Goal: Leave review/rating

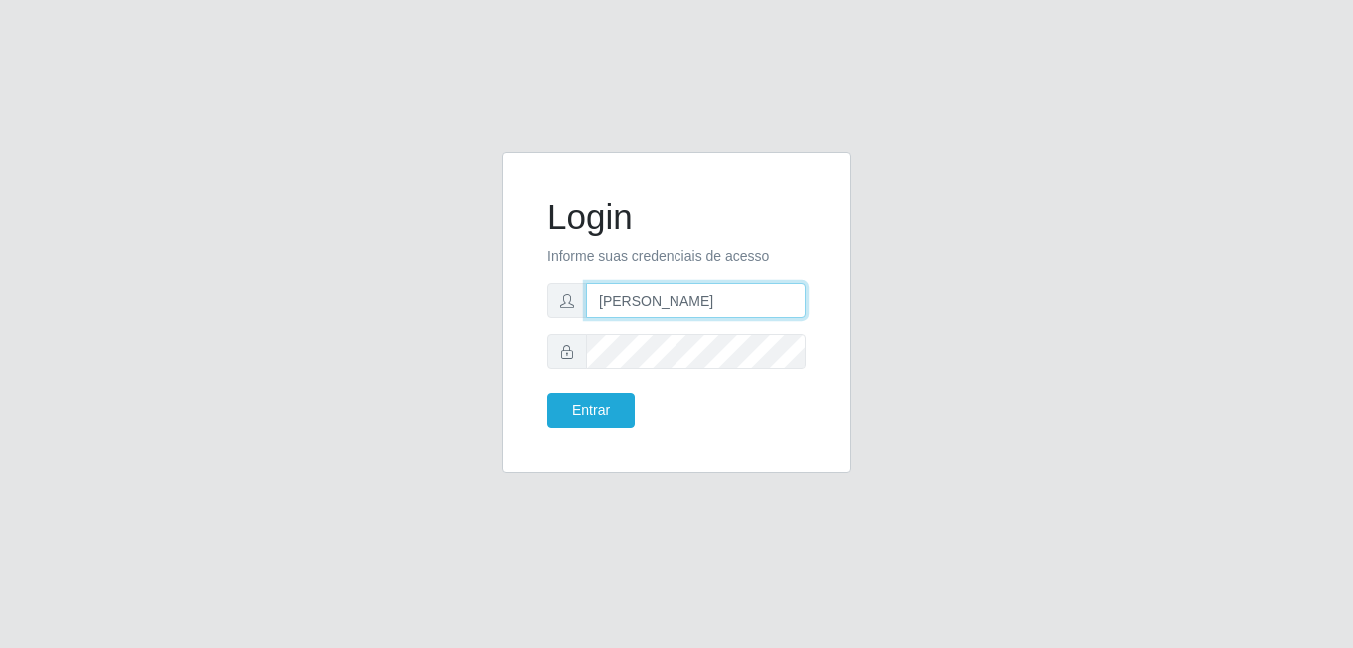
drag, startPoint x: 714, startPoint y: 301, endPoint x: 714, endPoint y: 315, distance: 14.0
click at [714, 301] on input "[PERSON_NAME]" at bounding box center [696, 300] width 220 height 35
type input "gyovana@bemais"
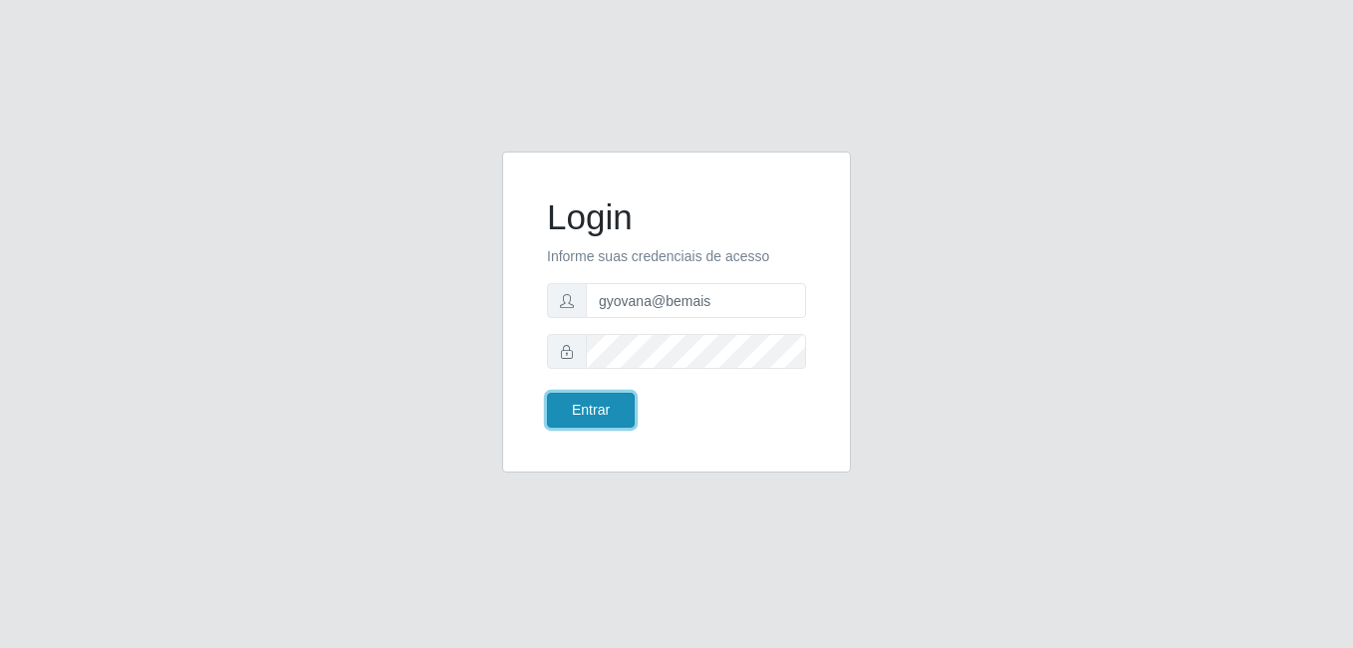
click at [586, 424] on button "Entrar" at bounding box center [591, 410] width 88 height 35
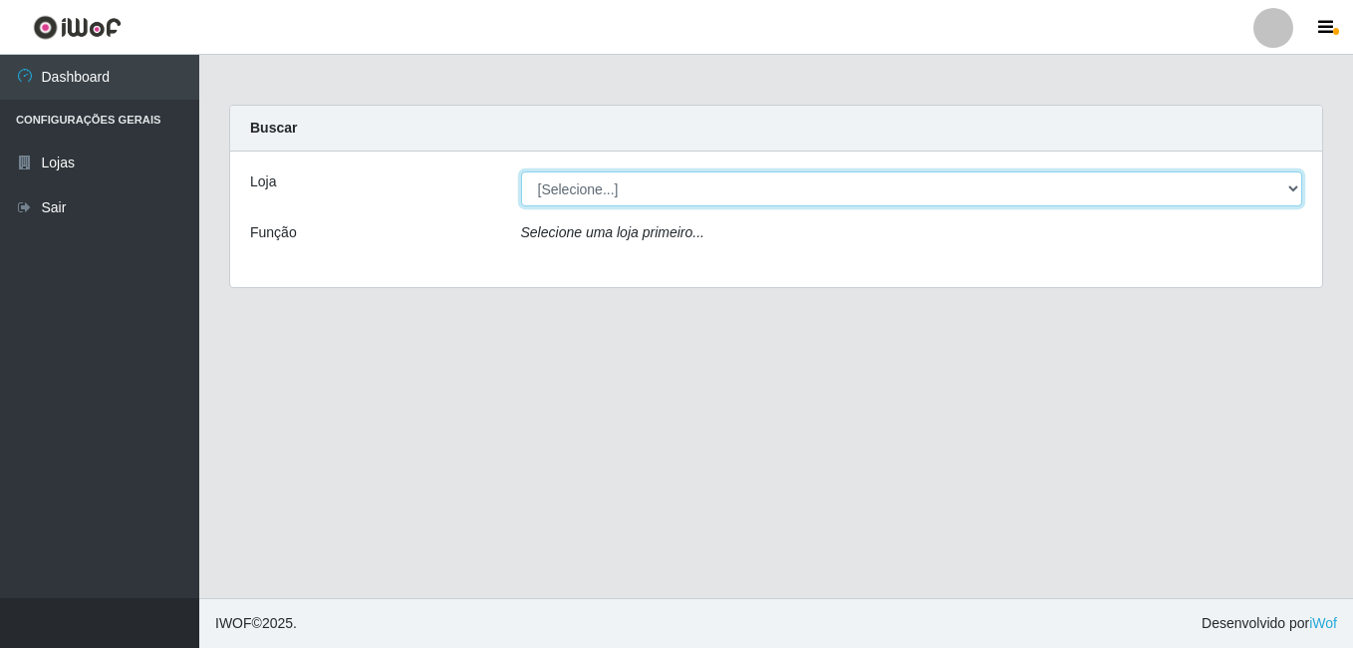
click at [706, 192] on select "[Selecione...] [PERSON_NAME]" at bounding box center [912, 188] width 782 height 35
select select "230"
click at [521, 171] on select "[Selecione...] [PERSON_NAME]" at bounding box center [912, 188] width 782 height 35
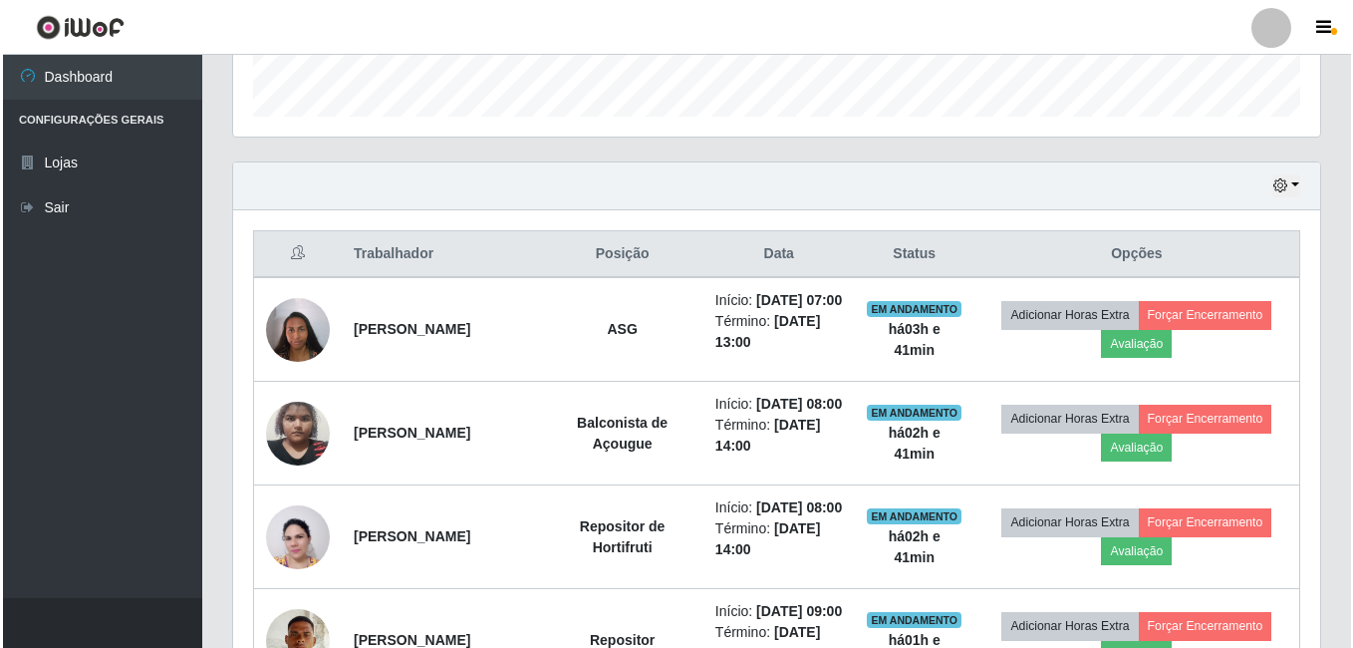
scroll to position [595, 0]
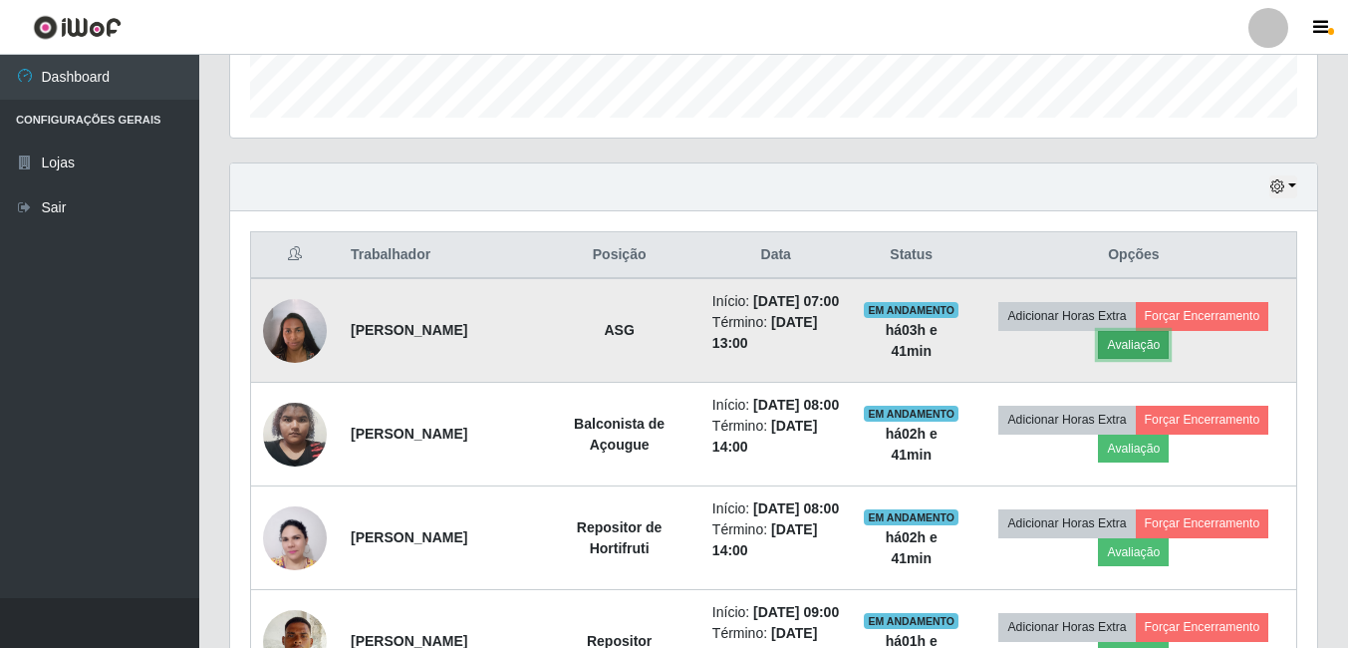
click at [1155, 346] on button "Avaliação" at bounding box center [1133, 345] width 71 height 28
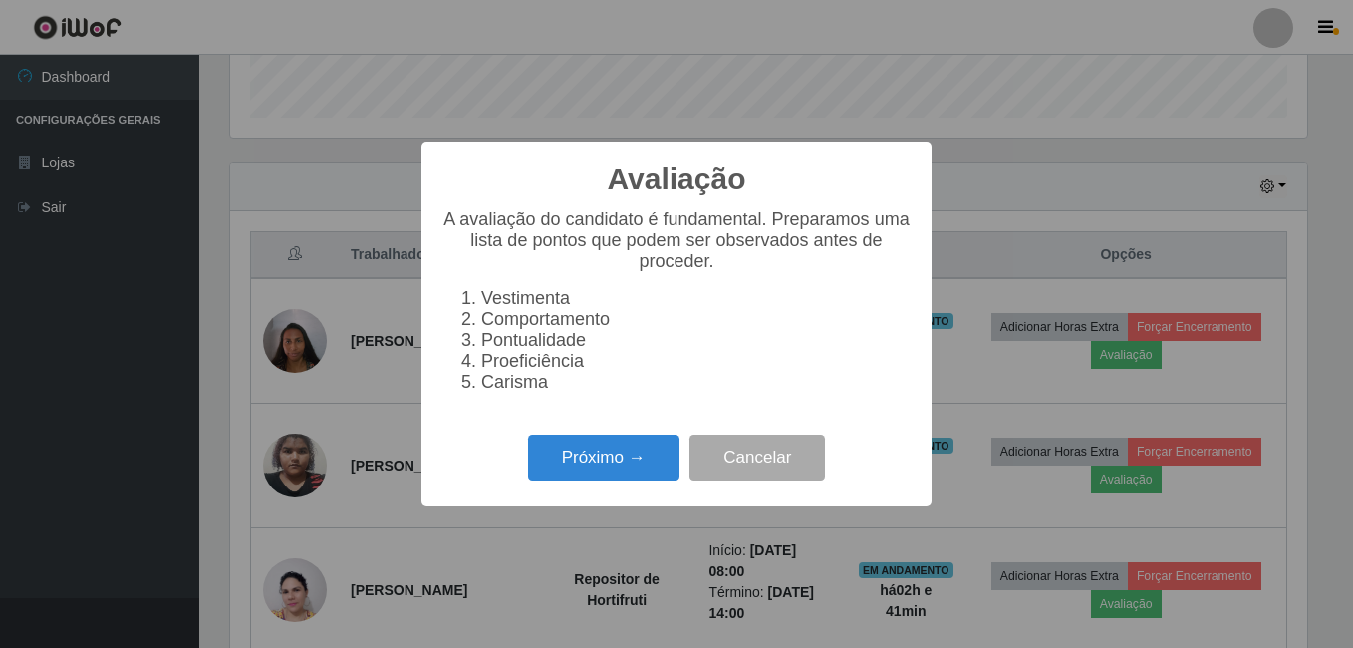
scroll to position [414, 1077]
click at [636, 450] on button "Próximo →" at bounding box center [603, 457] width 151 height 47
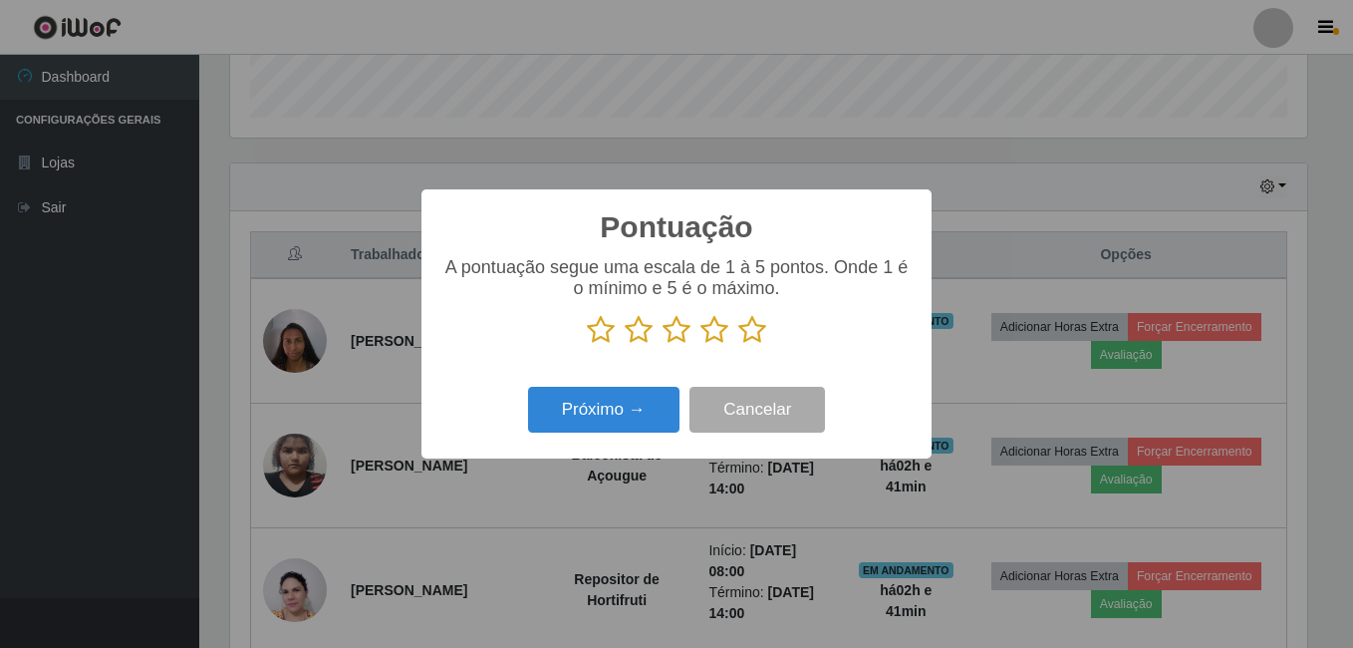
scroll to position [996110, 995447]
click at [755, 335] on icon at bounding box center [752, 330] width 28 height 30
click at [738, 345] on input "radio" at bounding box center [738, 345] width 0 height 0
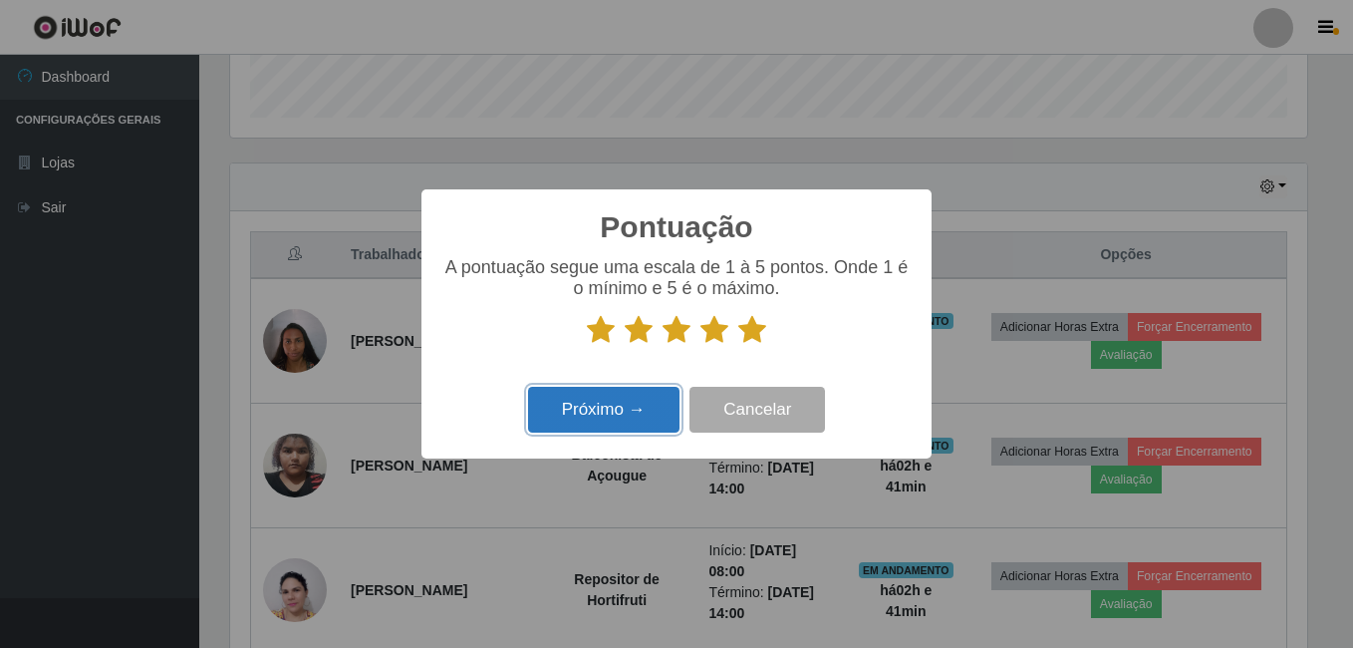
click at [566, 416] on button "Próximo →" at bounding box center [603, 410] width 151 height 47
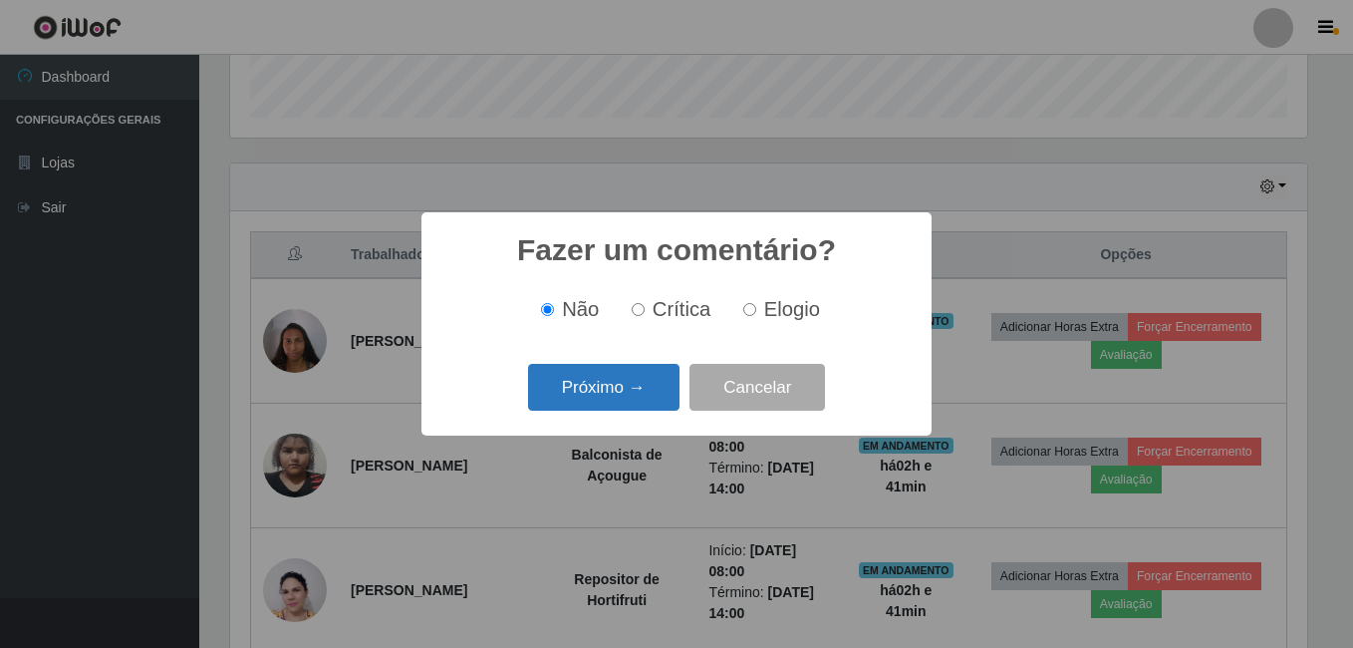
click at [579, 395] on button "Próximo →" at bounding box center [603, 387] width 151 height 47
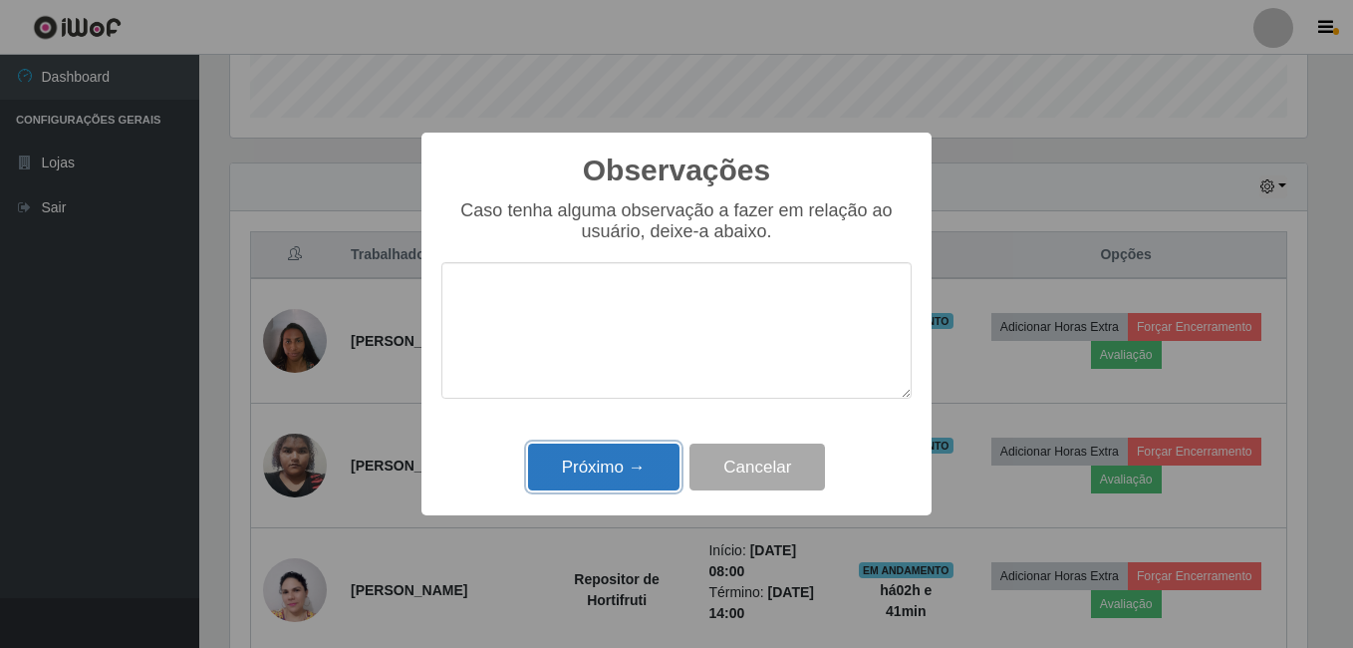
click at [583, 475] on button "Próximo →" at bounding box center [603, 466] width 151 height 47
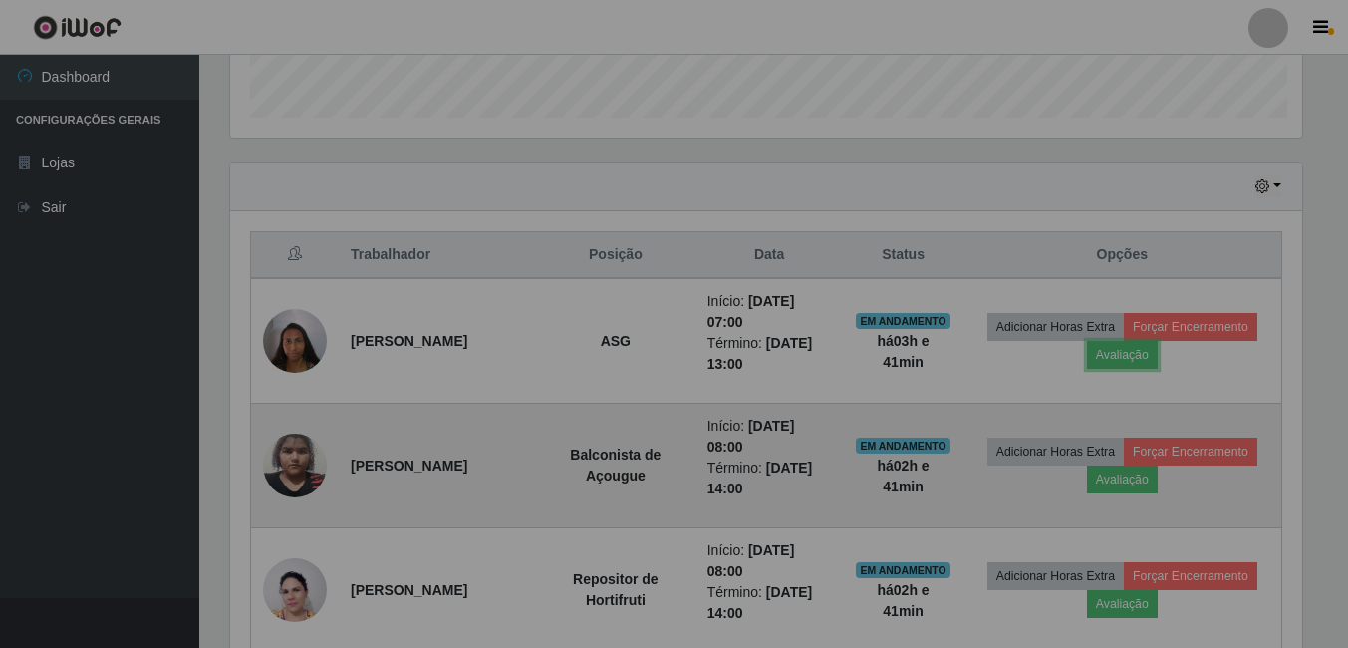
scroll to position [414, 1087]
